Goal: Unclear

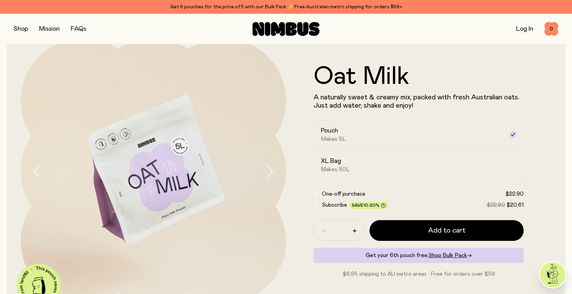
scroll to position [25, 0]
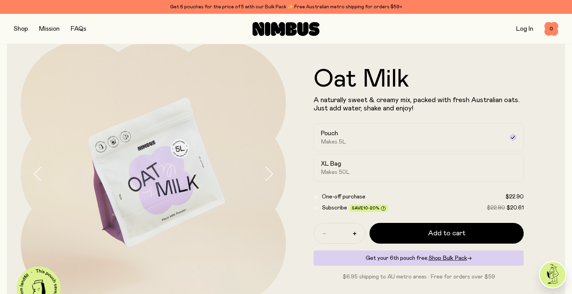
click at [271, 168] on icon "button" at bounding box center [269, 174] width 10 height 14
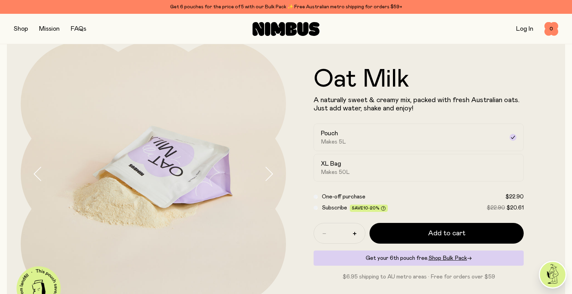
click at [270, 168] on icon "button" at bounding box center [269, 174] width 10 height 14
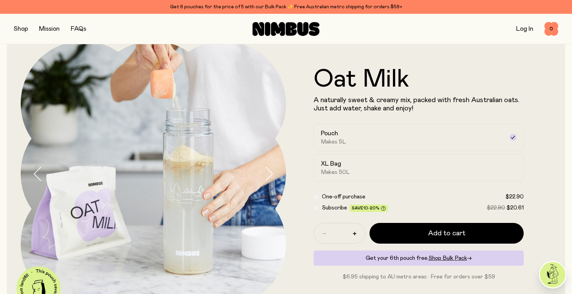
click at [270, 168] on icon "button" at bounding box center [269, 174] width 10 height 14
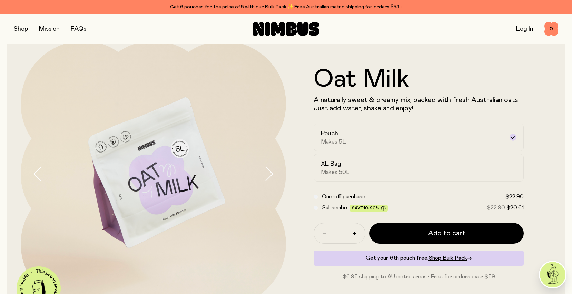
click at [270, 168] on icon "button" at bounding box center [269, 174] width 10 height 14
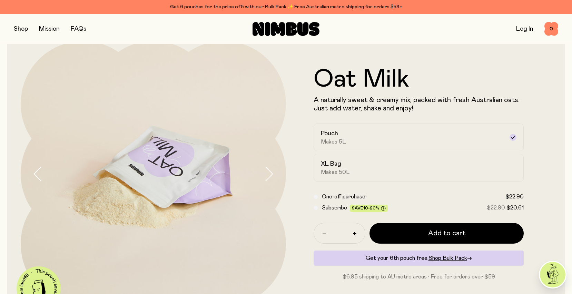
click at [271, 171] on icon "button" at bounding box center [269, 174] width 10 height 14
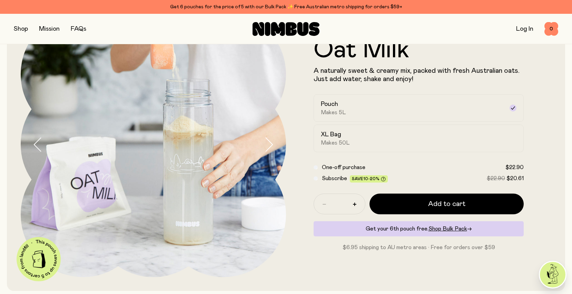
scroll to position [46, 0]
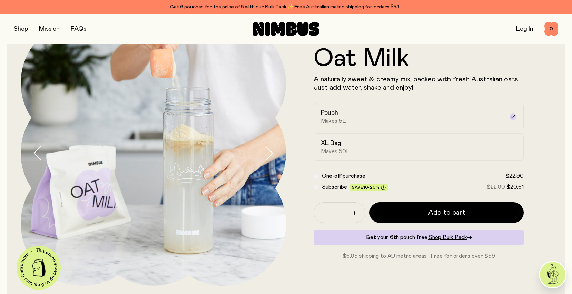
click at [270, 152] on icon "button" at bounding box center [269, 153] width 10 height 14
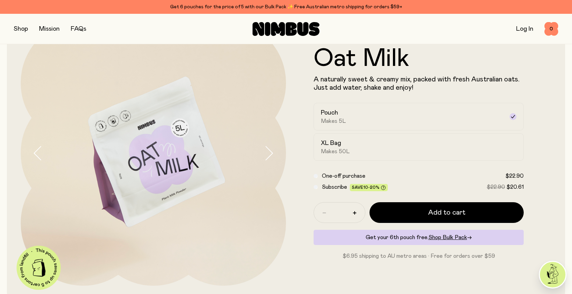
click at [270, 152] on icon "button" at bounding box center [269, 153] width 10 height 14
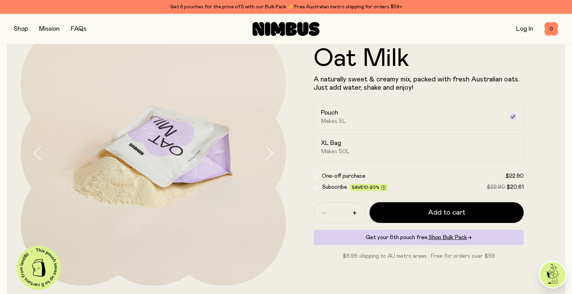
click at [270, 152] on icon "button" at bounding box center [269, 153] width 10 height 14
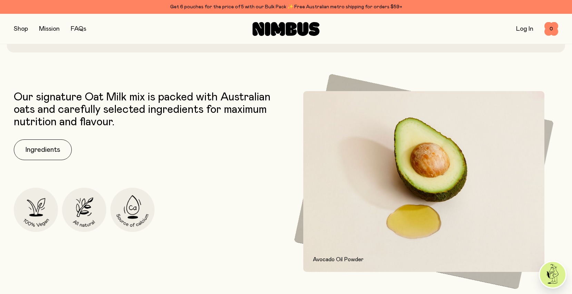
scroll to position [0, 0]
